Goal: Task Accomplishment & Management: Use online tool/utility

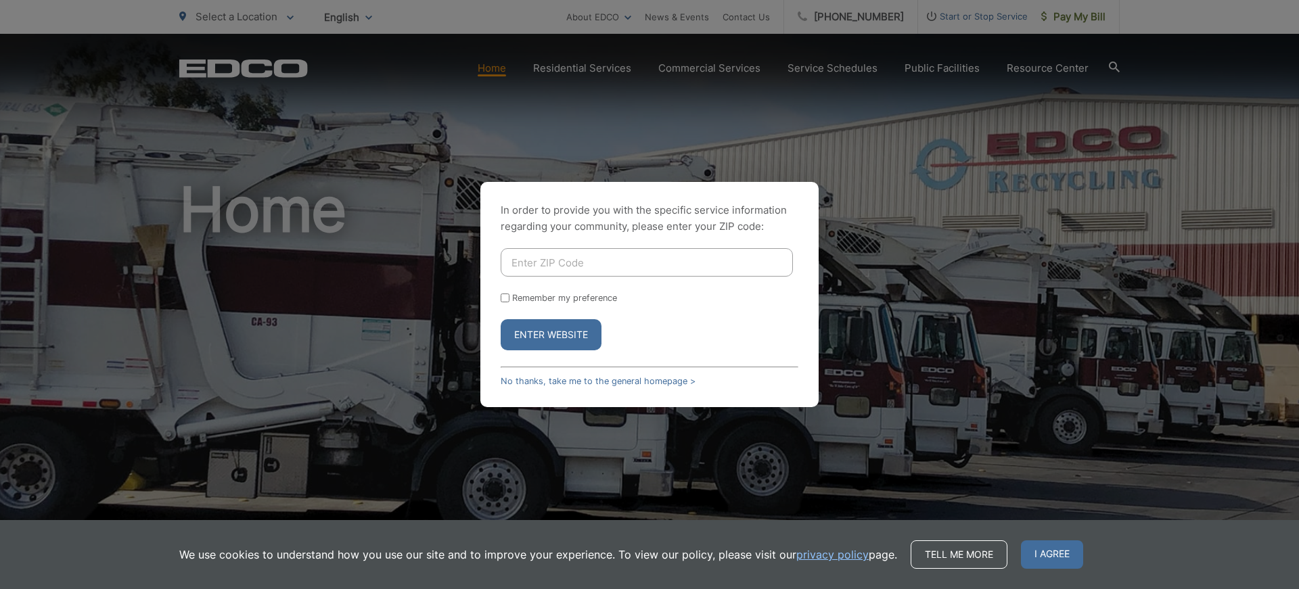
click at [612, 257] on input "Enter ZIP Code" at bounding box center [647, 262] width 292 height 28
type input "92021"
click at [502, 298] on input "Remember my preference" at bounding box center [505, 298] width 9 height 9
checkbox input "true"
click at [532, 335] on button "Enter Website" at bounding box center [551, 334] width 101 height 31
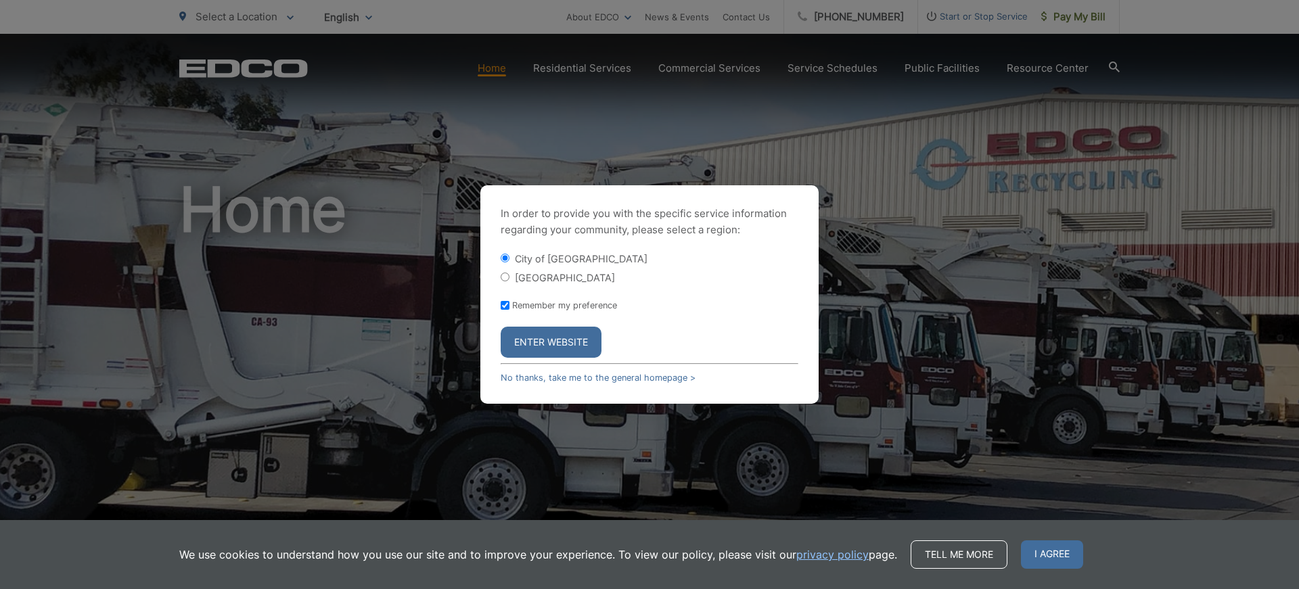
click at [540, 336] on button "Enter Website" at bounding box center [551, 342] width 101 height 31
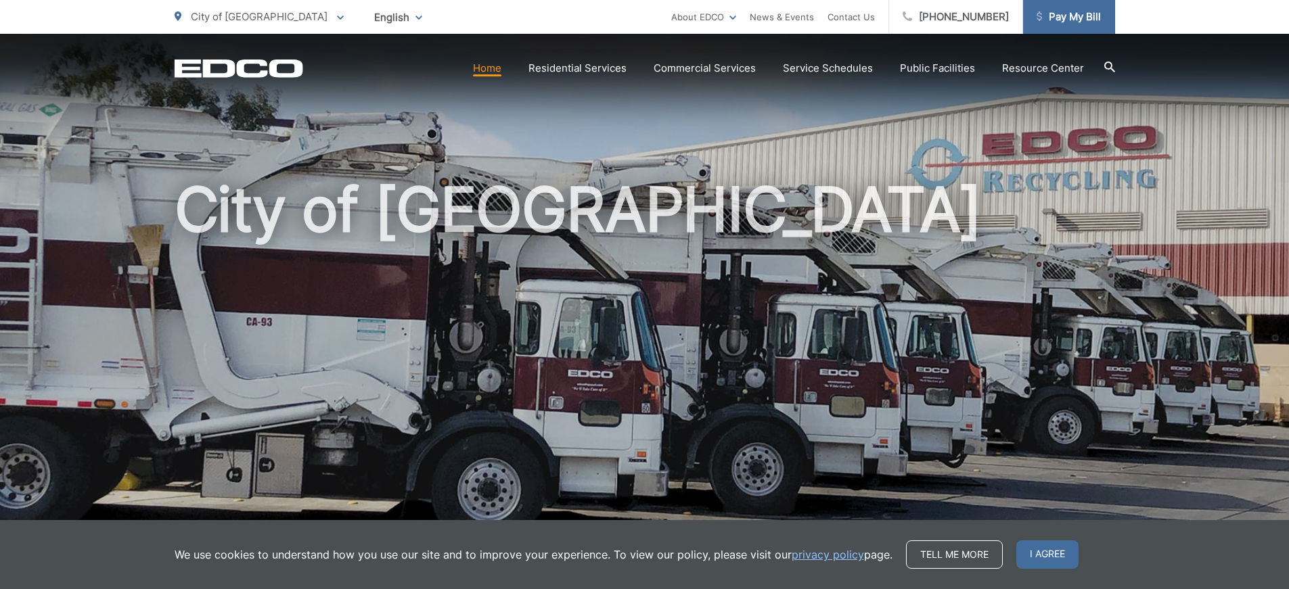
click at [1047, 18] on span "Pay My Bill" at bounding box center [1068, 17] width 64 height 16
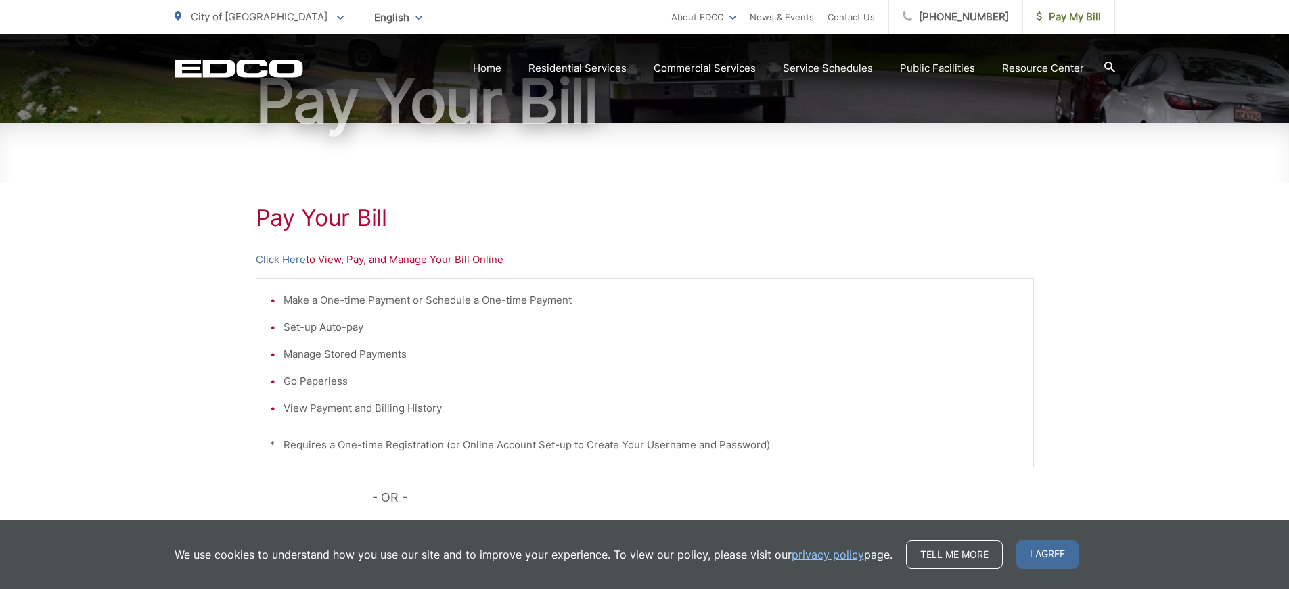
scroll to position [203, 0]
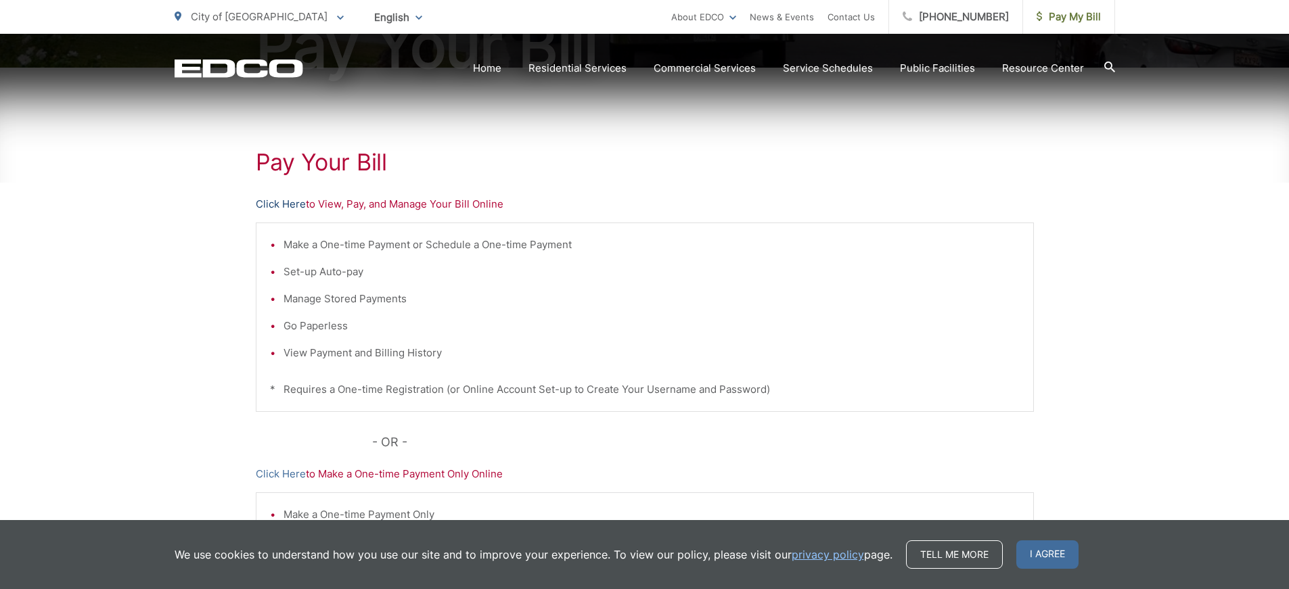
click at [280, 200] on link "Click Here" at bounding box center [281, 204] width 50 height 16
